Goal: Task Accomplishment & Management: Complete application form

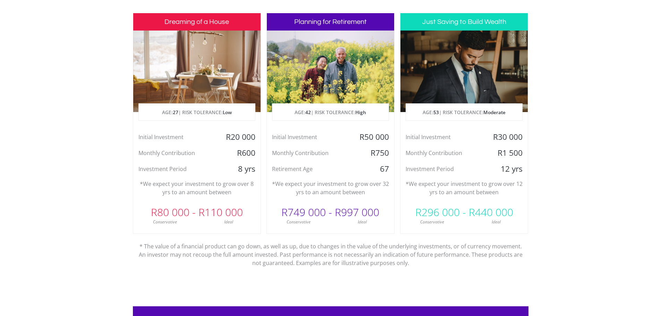
scroll to position [347, 0]
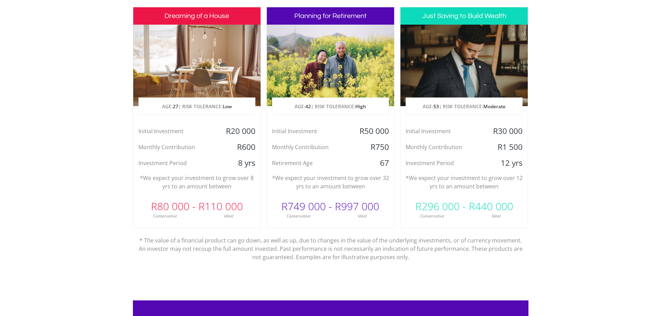
click at [435, 99] on p "AGE: [DEMOGRAPHIC_DATA] | RISK TOLERANCE: Moderate" at bounding box center [464, 106] width 116 height 17
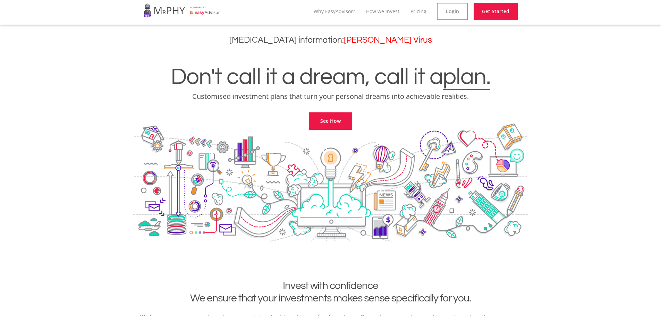
scroll to position [0, 0]
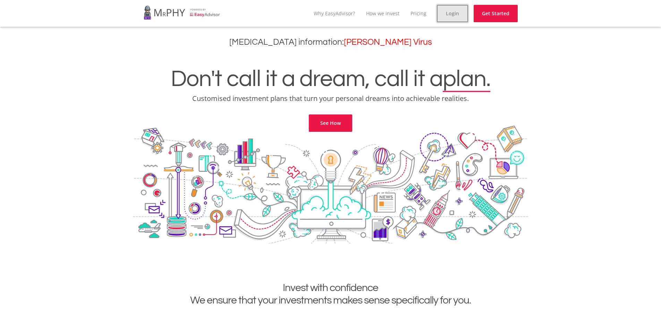
click at [458, 19] on link "Login" at bounding box center [452, 13] width 31 height 17
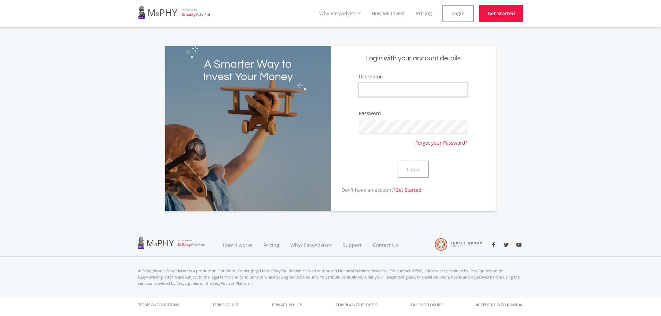
click at [408, 93] on input "Username" at bounding box center [413, 90] width 108 height 14
click at [411, 89] on input "Username" at bounding box center [413, 90] width 108 height 14
click at [405, 189] on link "Get Started" at bounding box center [408, 190] width 26 height 7
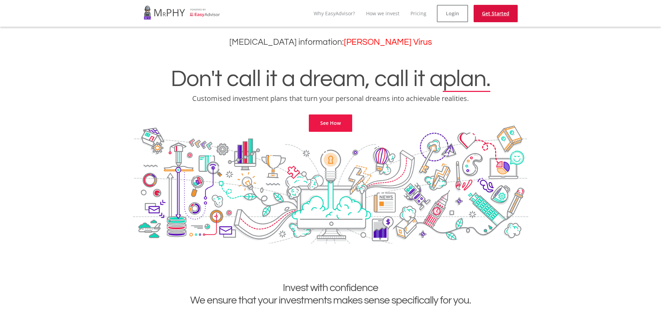
click at [498, 14] on link "Get Started" at bounding box center [495, 13] width 44 height 17
click at [345, 116] on link "See How" at bounding box center [330, 122] width 43 height 17
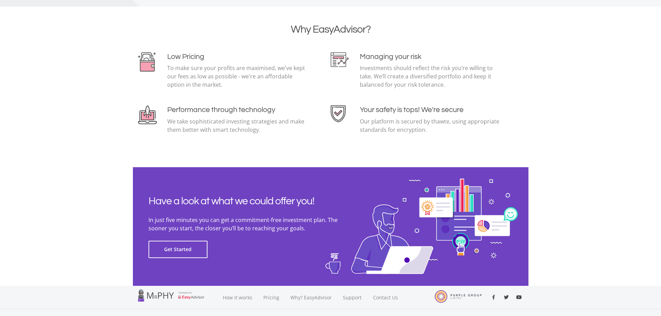
scroll to position [1508, 0]
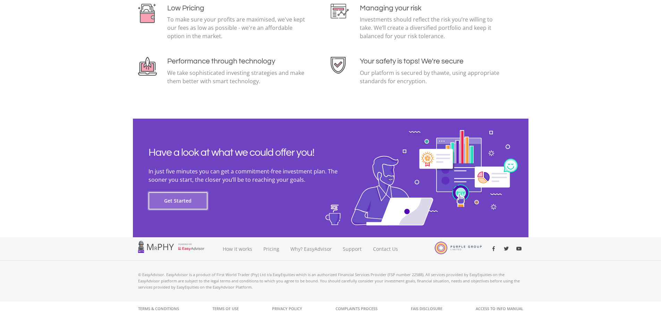
click at [196, 198] on button "Get Started" at bounding box center [177, 200] width 59 height 17
